Goal: Information Seeking & Learning: Find contact information

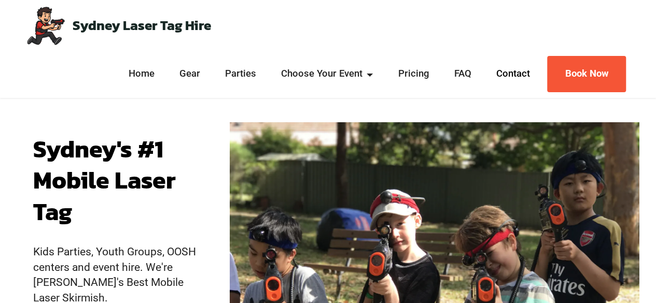
click at [518, 75] on link "Contact" at bounding box center [512, 73] width 39 height 13
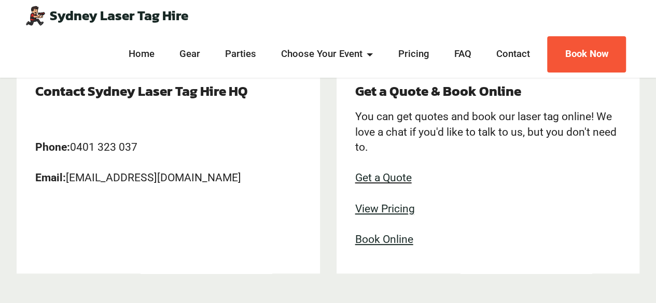
scroll to position [172, 0]
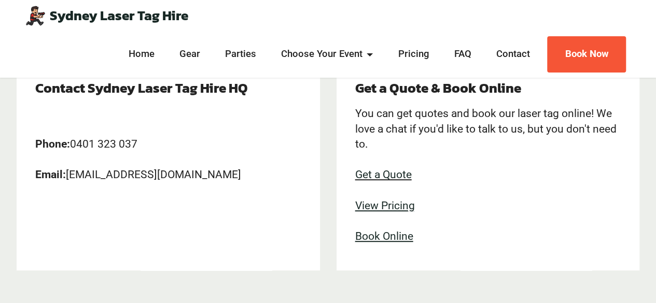
drag, startPoint x: 253, startPoint y: 177, endPoint x: 69, endPoint y: 183, distance: 184.2
click at [69, 183] on p "Phone: [PHONE_NUMBER] Email: [EMAIL_ADDRESS][DOMAIN_NAME]" at bounding box center [168, 144] width 266 height 77
copy p "[EMAIL_ADDRESS][DOMAIN_NAME]"
drag, startPoint x: 150, startPoint y: 145, endPoint x: 75, endPoint y: 148, distance: 75.3
click at [75, 148] on p "Phone: [PHONE_NUMBER] Email: [EMAIL_ADDRESS][DOMAIN_NAME]" at bounding box center [168, 144] width 266 height 77
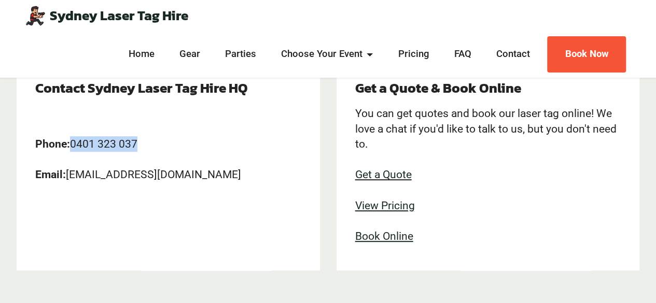
copy p "0401 323 037"
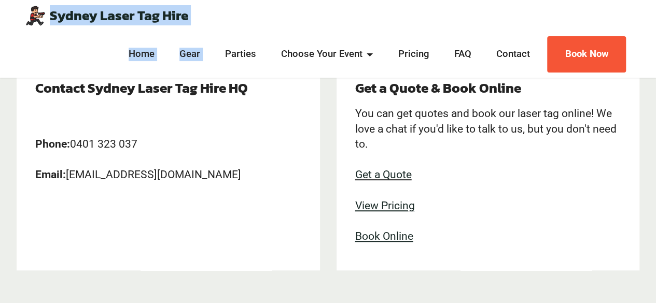
drag, startPoint x: 205, startPoint y: 12, endPoint x: 50, endPoint y: 25, distance: 156.2
click at [50, 25] on div "Sydney Laser Tag Hire Home Gear Parties Choose Your Event Kids Parties Teen Par…" at bounding box center [328, 38] width 640 height 77
copy div "Sydney Laser Tag Hire Home Gear"
